Goal: Information Seeking & Learning: Find specific fact

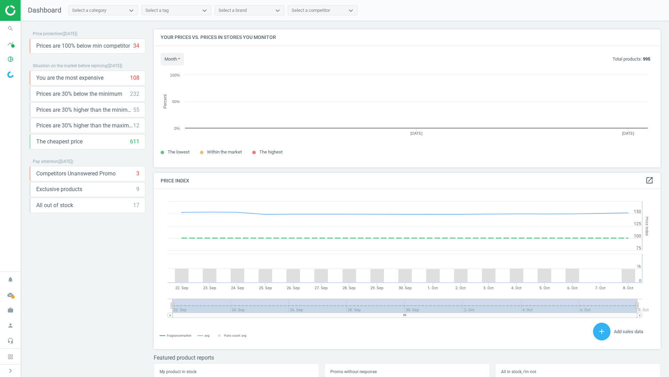
scroll to position [138, 507]
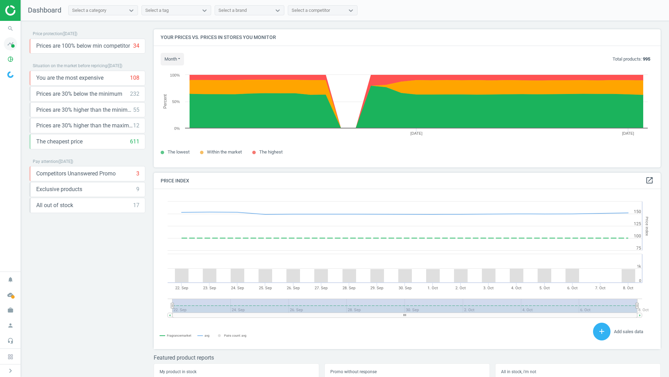
click at [2, 46] on span "timeline" at bounding box center [10, 43] width 21 height 15
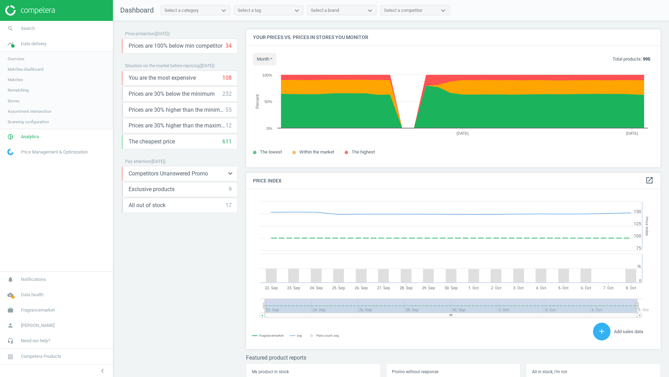
scroll to position [6, 0]
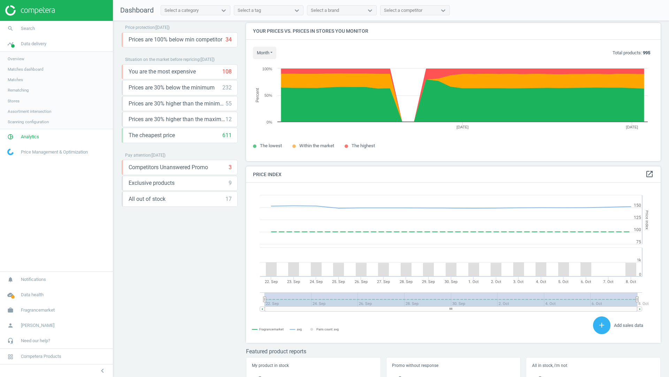
click at [19, 97] on link "Stores" at bounding box center [56, 101] width 113 height 10
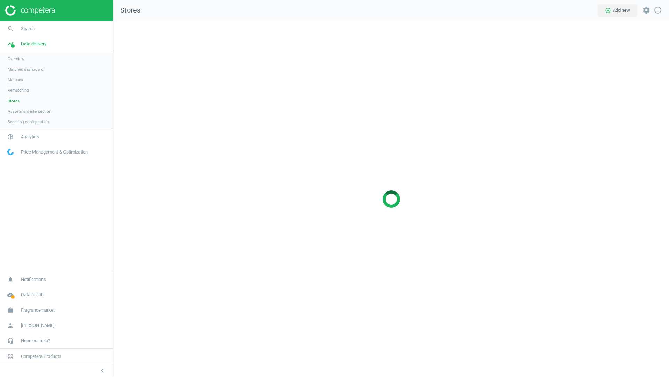
scroll to position [356, 556]
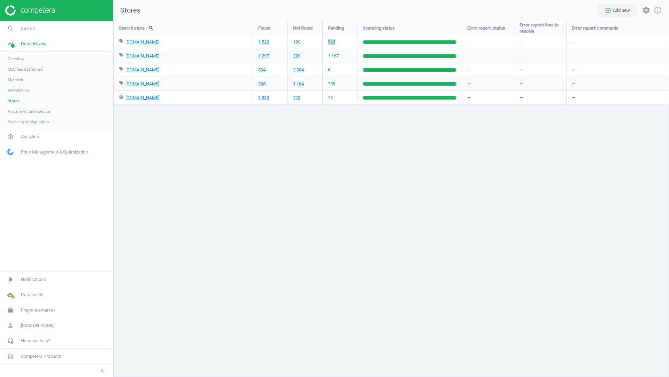
drag, startPoint x: 337, startPoint y: 39, endPoint x: 327, endPoint y: 38, distance: 9.4
click at [327, 39] on div "963" at bounding box center [340, 42] width 34 height 14
copy span "963"
click at [34, 137] on span "Analytics" at bounding box center [30, 137] width 18 height 6
click at [21, 86] on span "Products" at bounding box center [16, 85] width 16 height 6
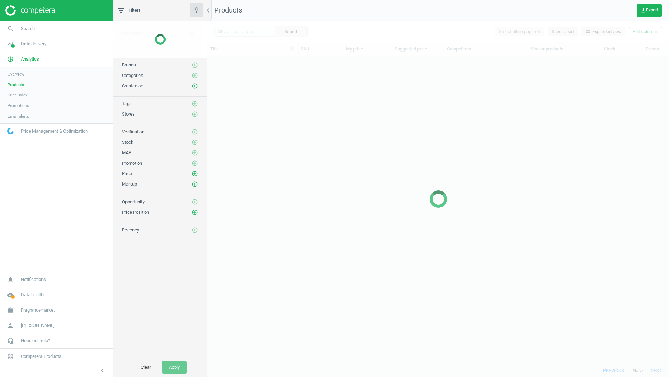
scroll to position [308, 461]
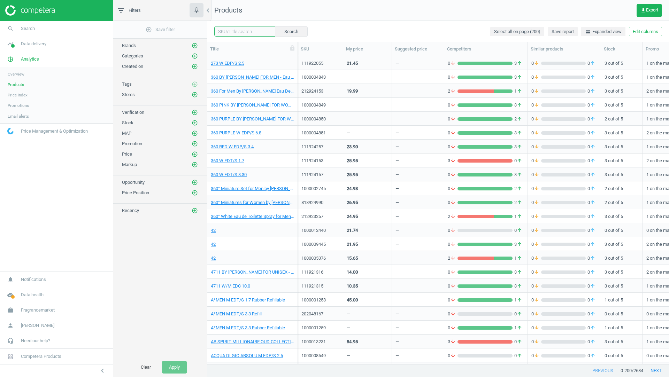
click at [247, 28] on input "text" at bounding box center [244, 31] width 61 height 10
type input "my way"
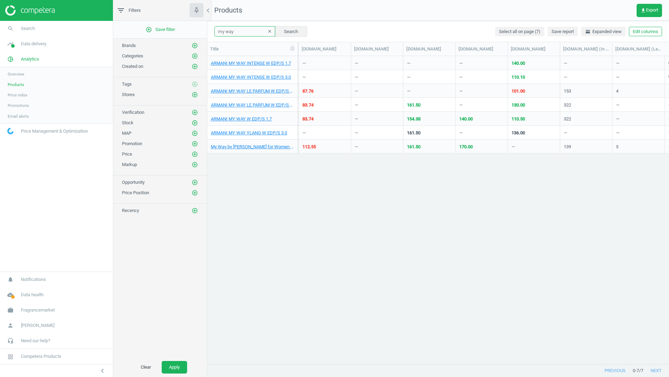
scroll to position [0, 450]
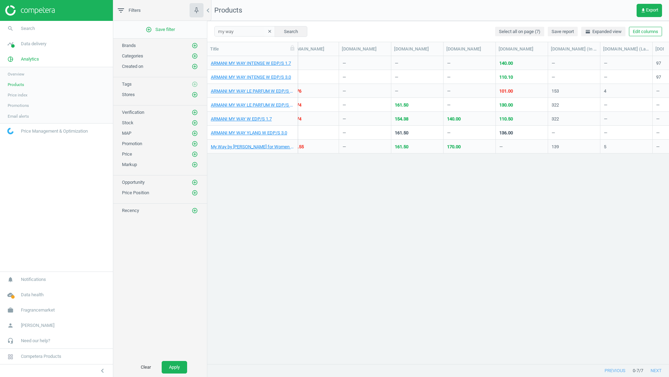
click at [421, 103] on div "161.50" at bounding box center [417, 105] width 45 height 12
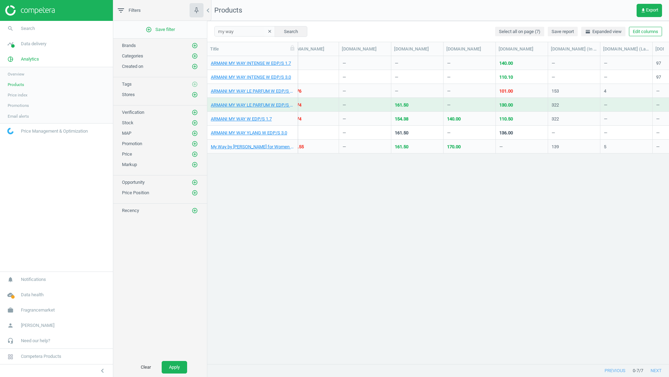
click at [421, 103] on div "161.50" at bounding box center [417, 105] width 45 height 12
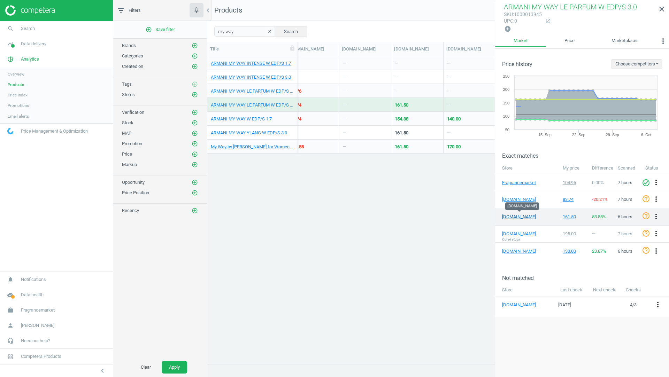
click at [515, 216] on link "[DOMAIN_NAME]" at bounding box center [519, 217] width 35 height 6
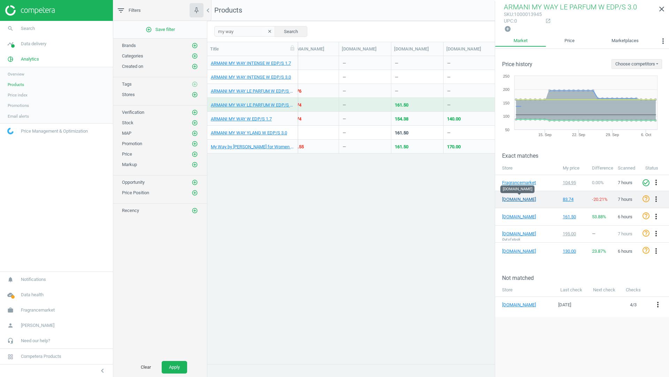
click at [517, 200] on link "[DOMAIN_NAME]" at bounding box center [519, 199] width 35 height 6
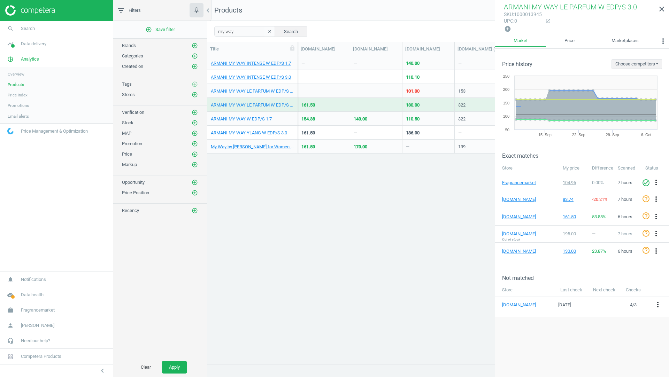
scroll to position [0, 470]
